Goal: Find specific page/section: Find specific page/section

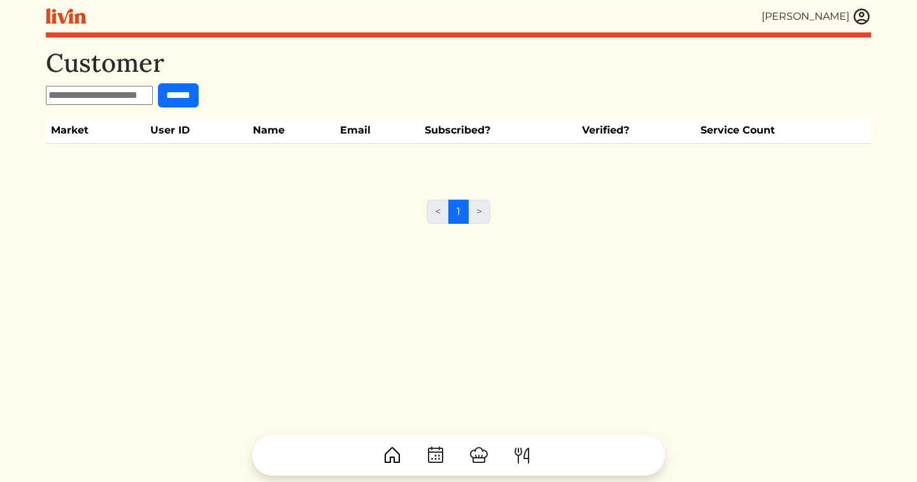
click at [862, 15] on img at bounding box center [861, 16] width 19 height 19
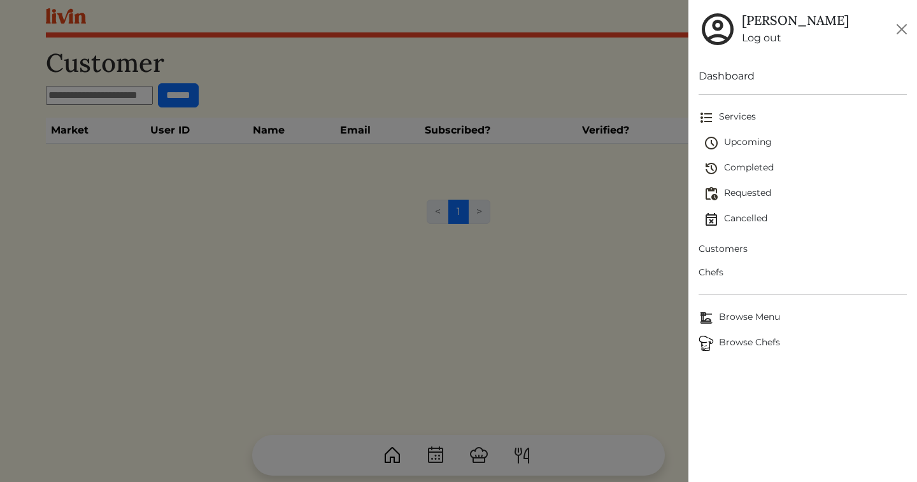
click at [716, 272] on span "Chefs" at bounding box center [802, 272] width 208 height 13
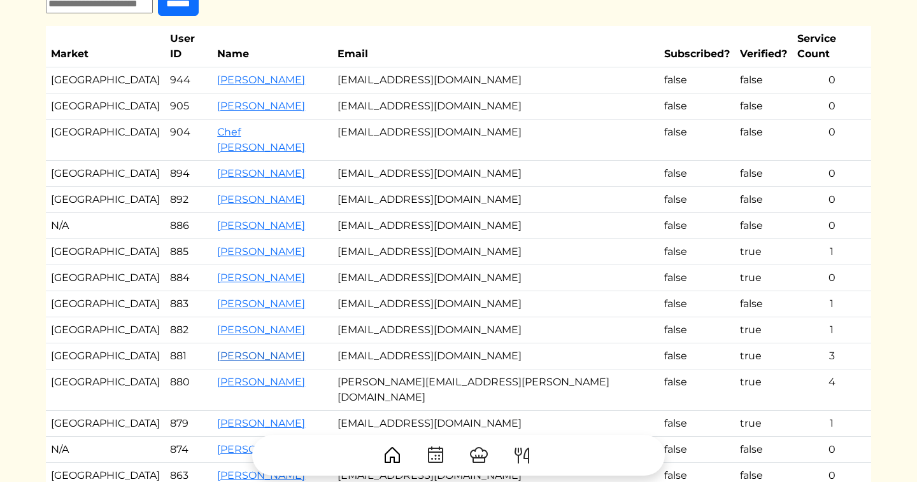
click at [236, 350] on link "[PERSON_NAME]" at bounding box center [261, 356] width 88 height 12
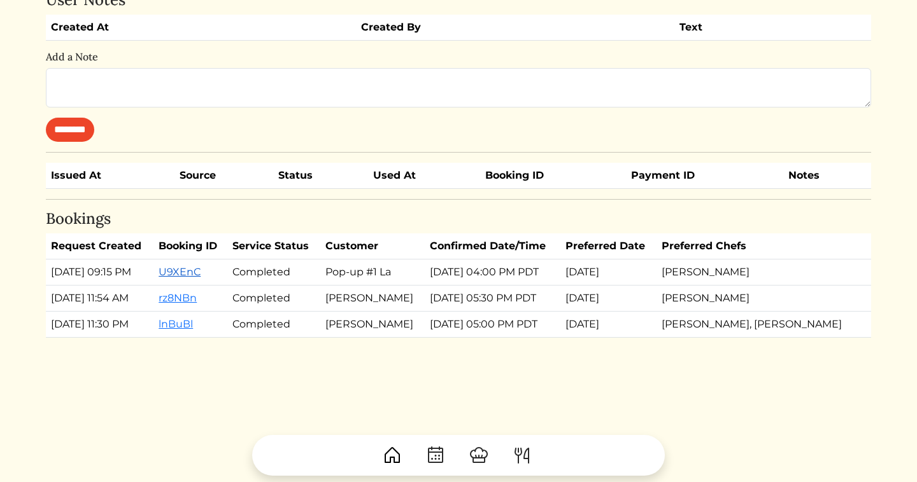
click at [200, 271] on link "U9XEnC" at bounding box center [179, 272] width 42 height 12
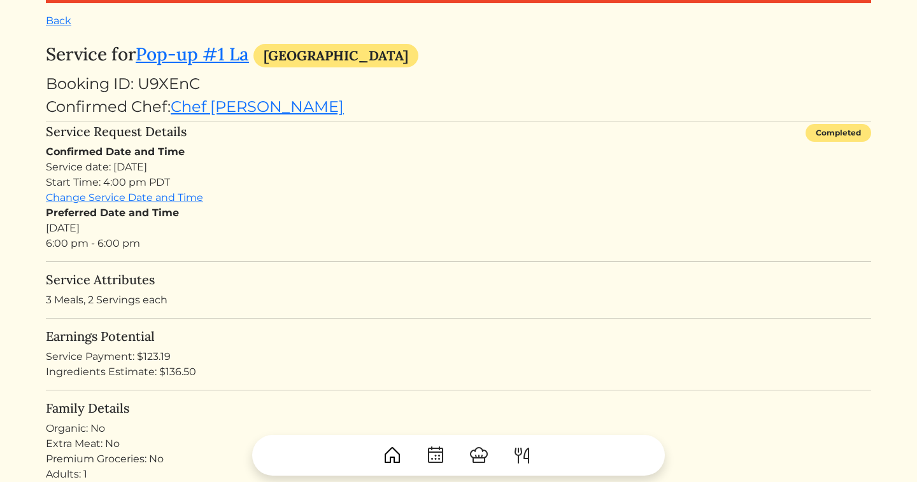
scroll to position [35, 0]
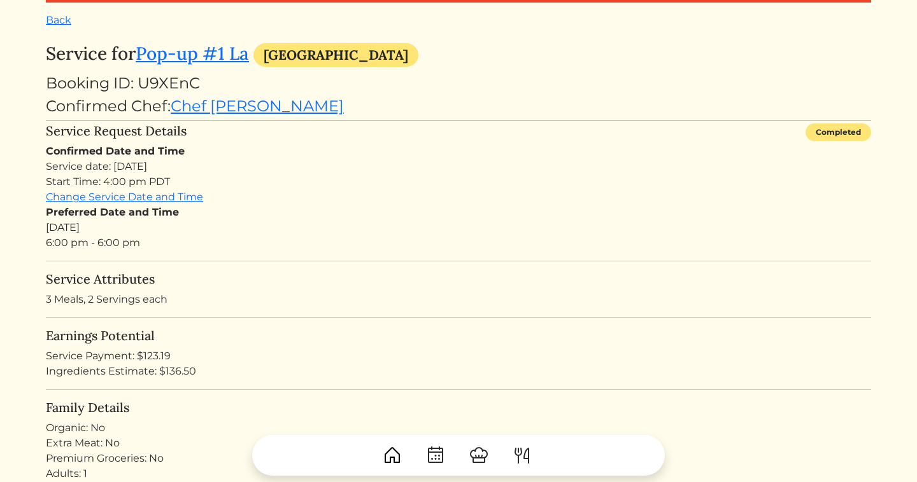
drag, startPoint x: 171, startPoint y: 359, endPoint x: 143, endPoint y: 358, distance: 28.0
click at [143, 358] on div "Service Payment: $123.19" at bounding box center [458, 356] width 825 height 15
click at [59, 17] on link "Back" at bounding box center [58, 20] width 25 height 12
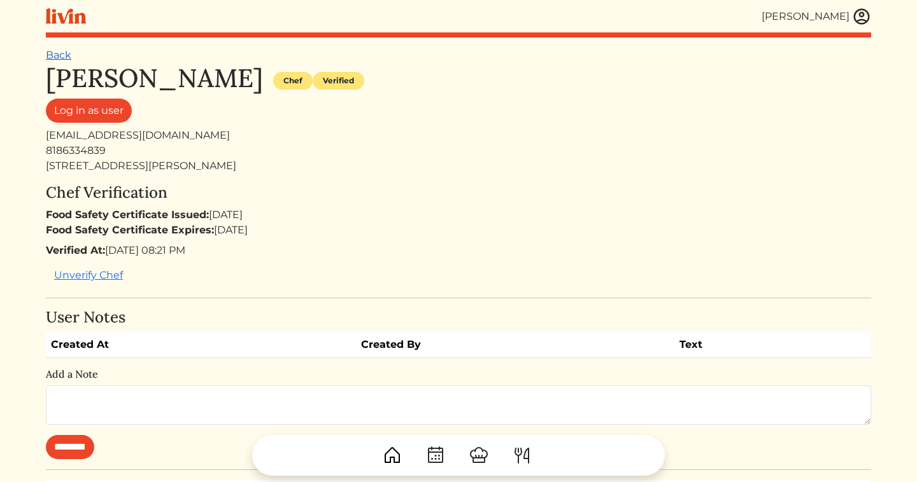
click at [59, 54] on link "Back" at bounding box center [58, 55] width 25 height 12
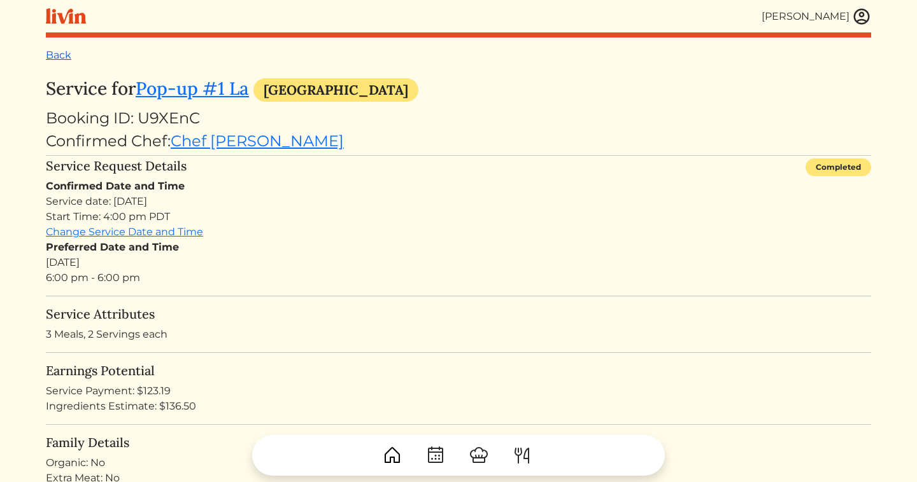
click at [70, 54] on link "Back" at bounding box center [58, 55] width 25 height 12
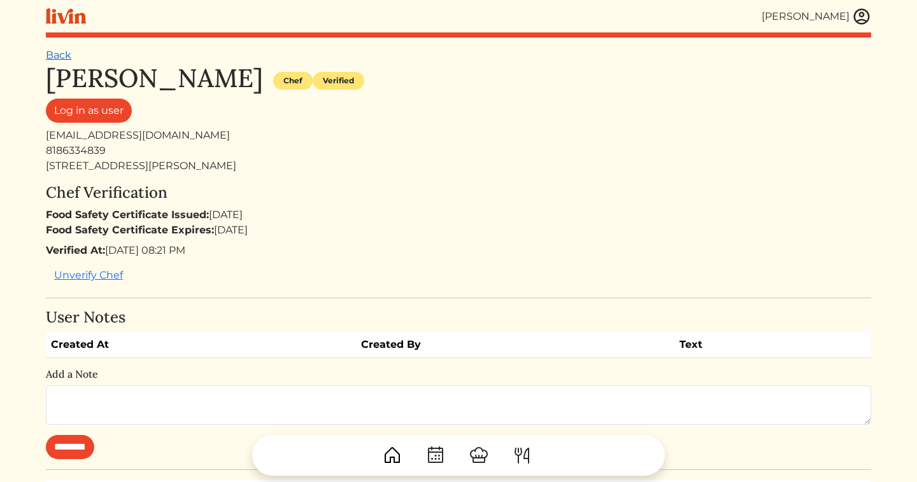
click at [70, 55] on link "Back" at bounding box center [58, 55] width 25 height 12
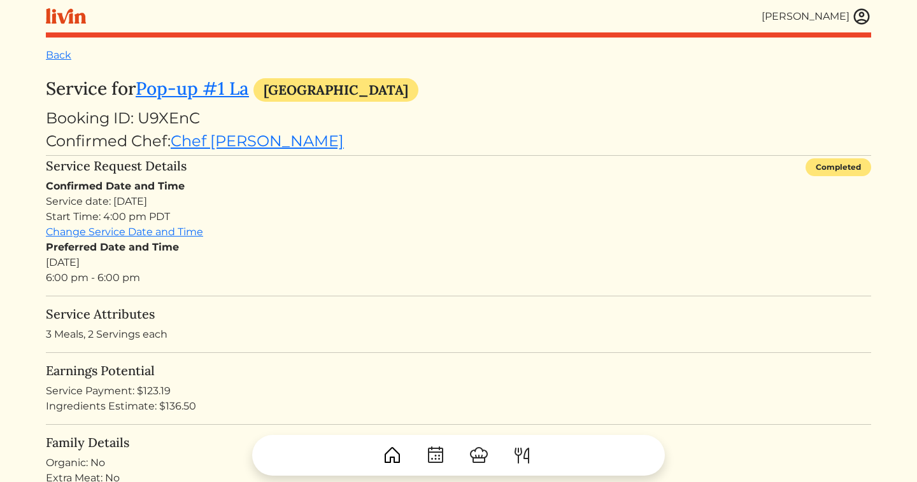
click at [826, 15] on div "[PERSON_NAME]" at bounding box center [805, 16] width 88 height 15
click at [862, 17] on img at bounding box center [861, 16] width 19 height 19
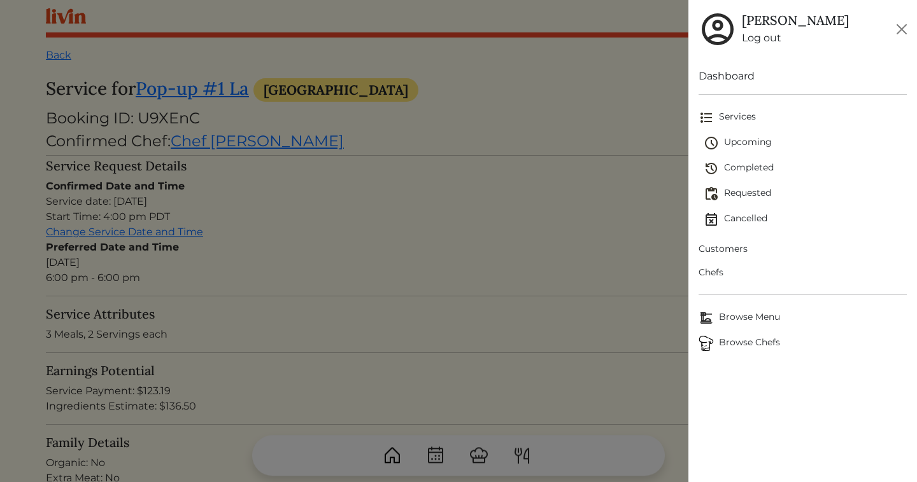
click at [713, 272] on span "Chefs" at bounding box center [802, 272] width 208 height 13
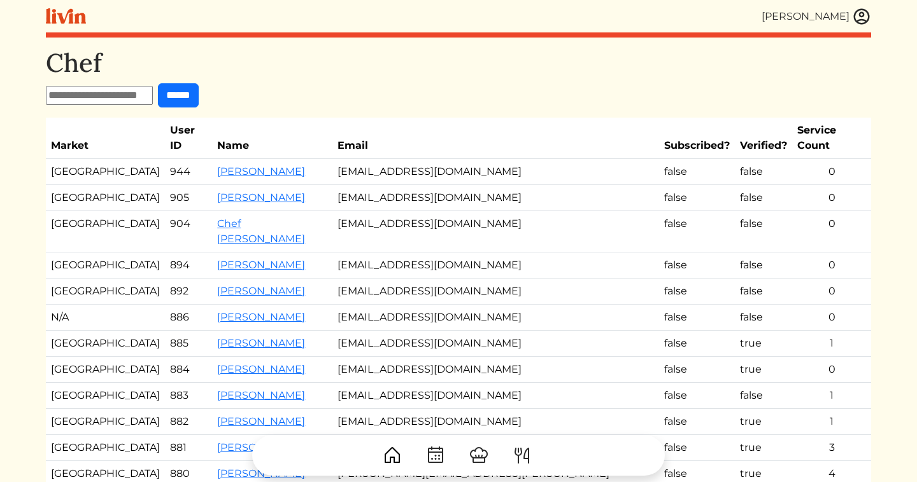
click at [105, 99] on input "text" at bounding box center [99, 95] width 107 height 19
type input "****"
click at [158, 83] on input "******" at bounding box center [178, 95] width 41 height 24
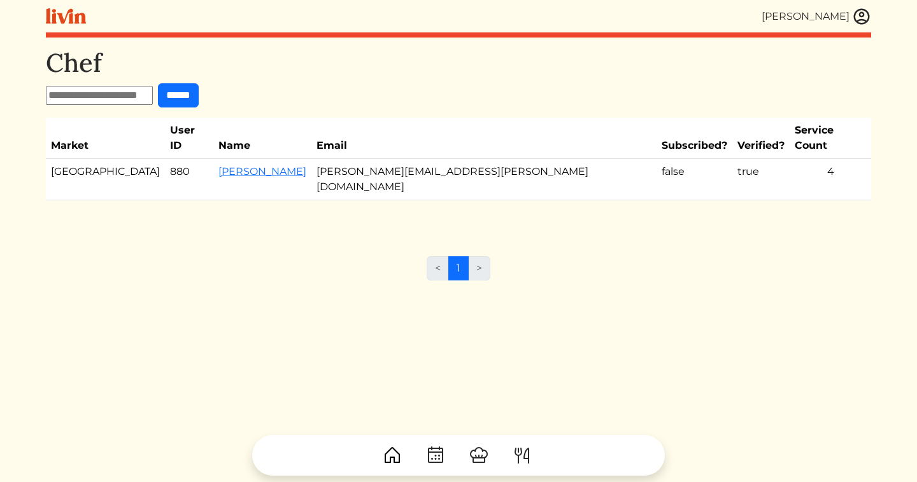
click at [271, 159] on td "[PERSON_NAME]" at bounding box center [262, 179] width 98 height 41
click at [271, 165] on link "[PERSON_NAME]" at bounding box center [262, 171] width 88 height 12
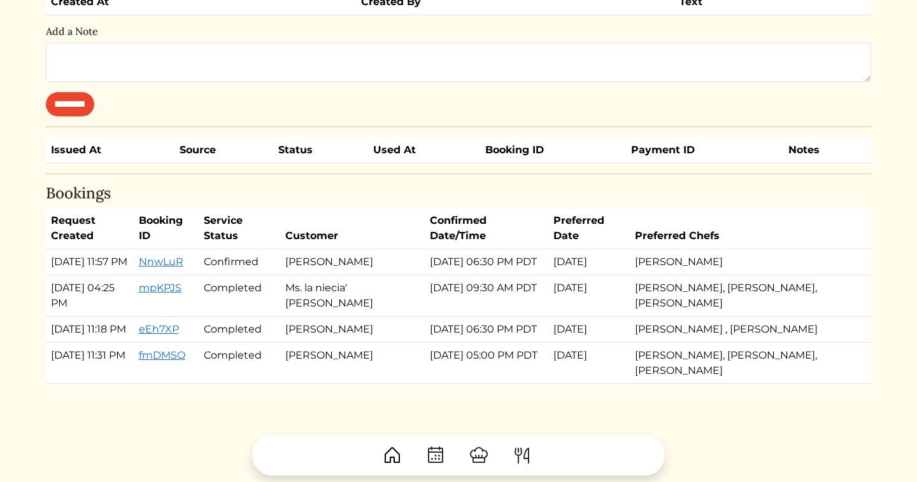
scroll to position [445, 0]
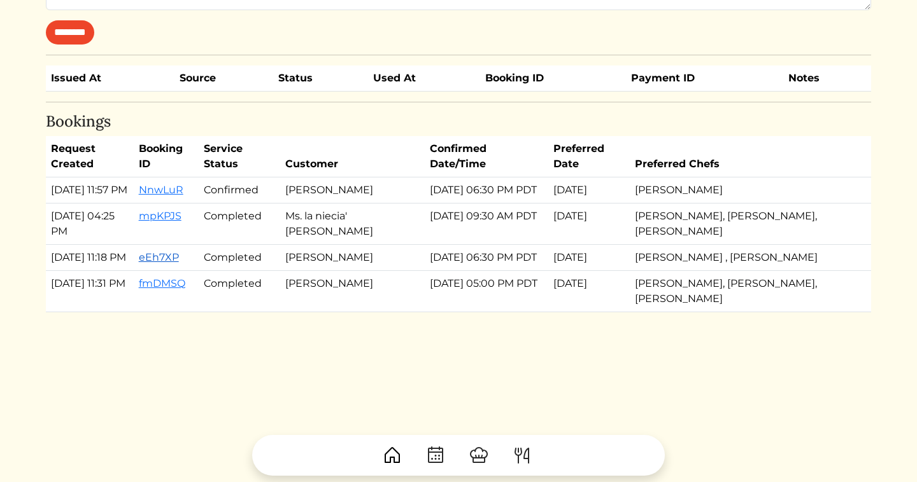
click at [179, 251] on link "eEh7XP" at bounding box center [159, 257] width 40 height 12
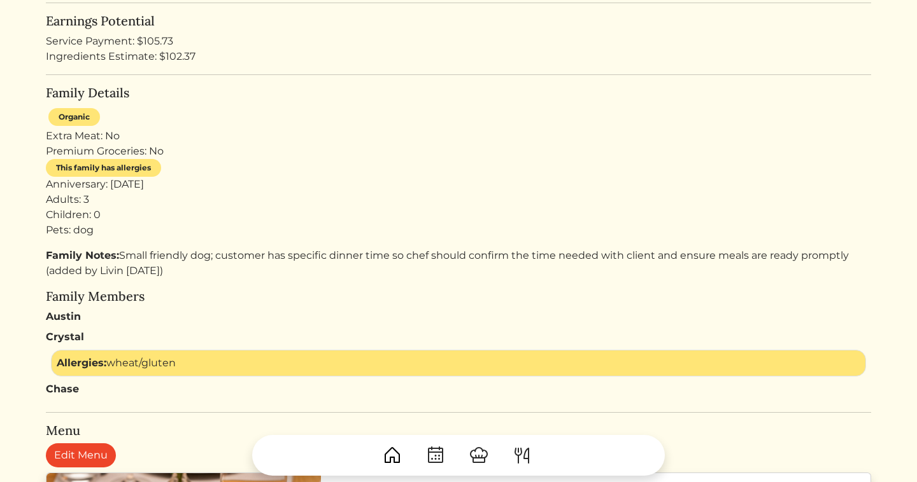
scroll to position [344, 0]
